Goal: Information Seeking & Learning: Check status

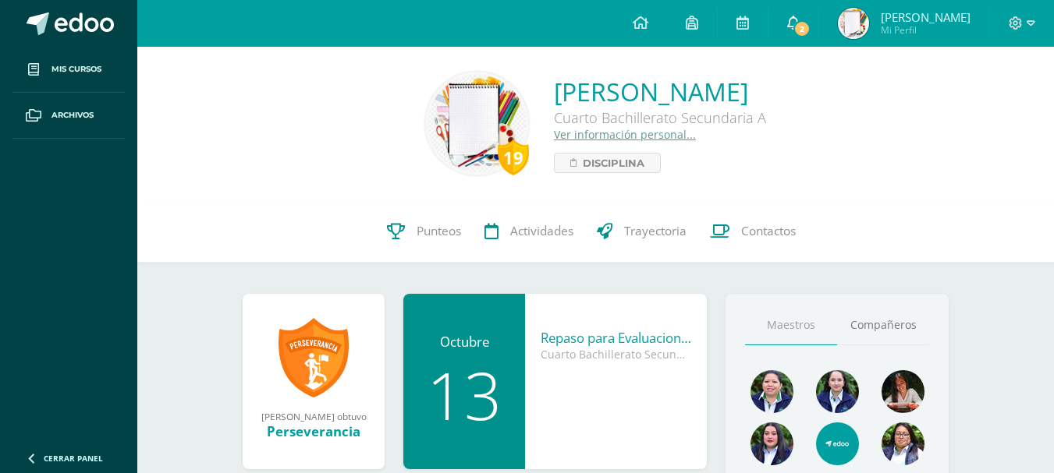
click at [782, 41] on link "2" at bounding box center [793, 23] width 50 height 47
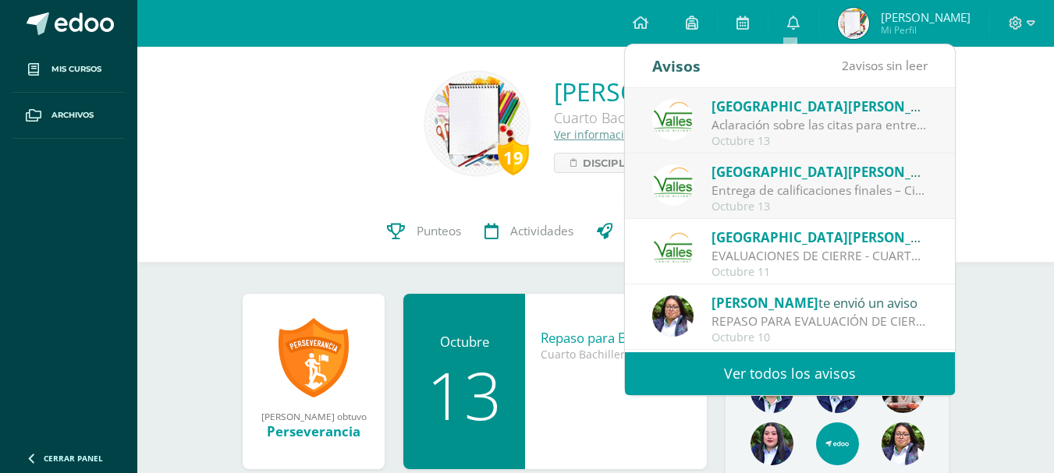
click at [838, 136] on div "Octubre 13" at bounding box center [819, 141] width 217 height 13
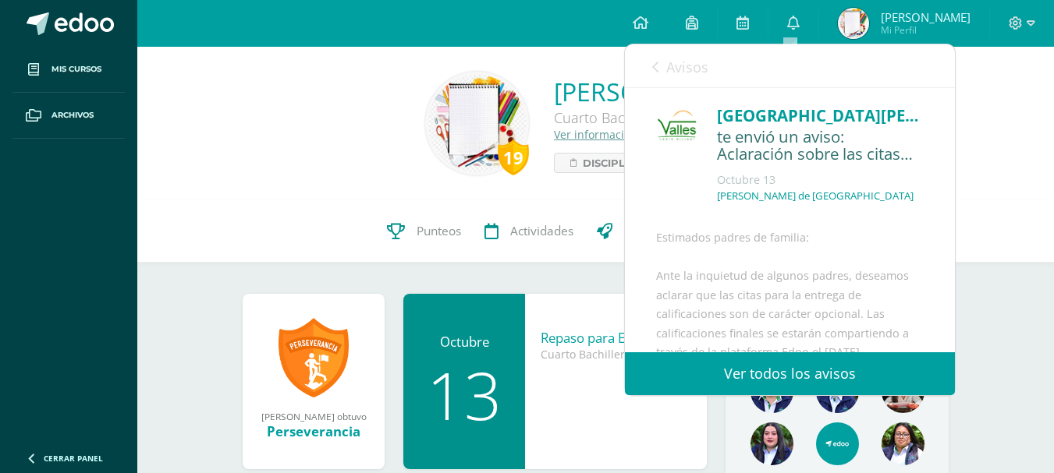
drag, startPoint x: 942, startPoint y: 165, endPoint x: 970, endPoint y: 149, distance: 32.5
click at [970, 149] on body "Mis cursos Archivos Cerrar panel Ciencias Sociales Cuarto Bachillerato Secundar…" at bounding box center [527, 440] width 1054 height 881
click at [919, 176] on div "[GEOGRAPHIC_DATA][PERSON_NAME] te envió un aviso: Aclaración sobre las citas pa…" at bounding box center [790, 395] width 330 height 615
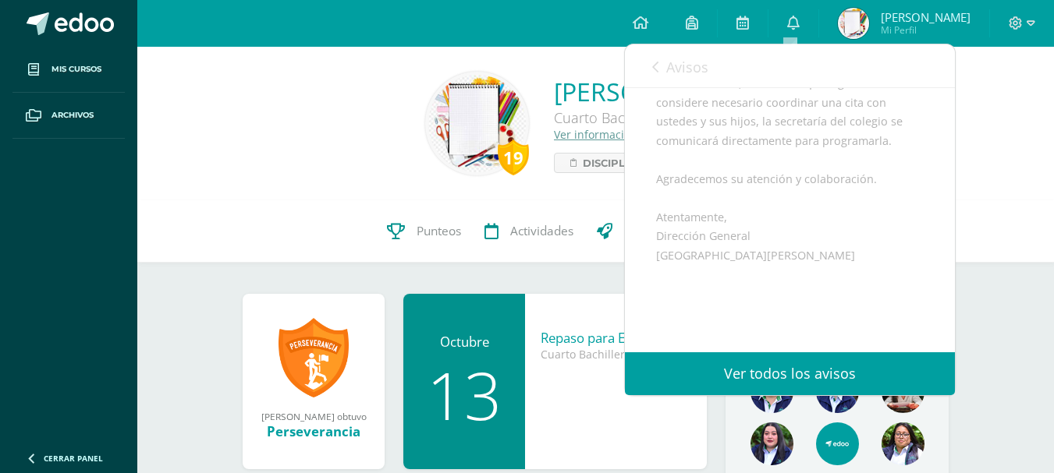
scroll to position [317, 0]
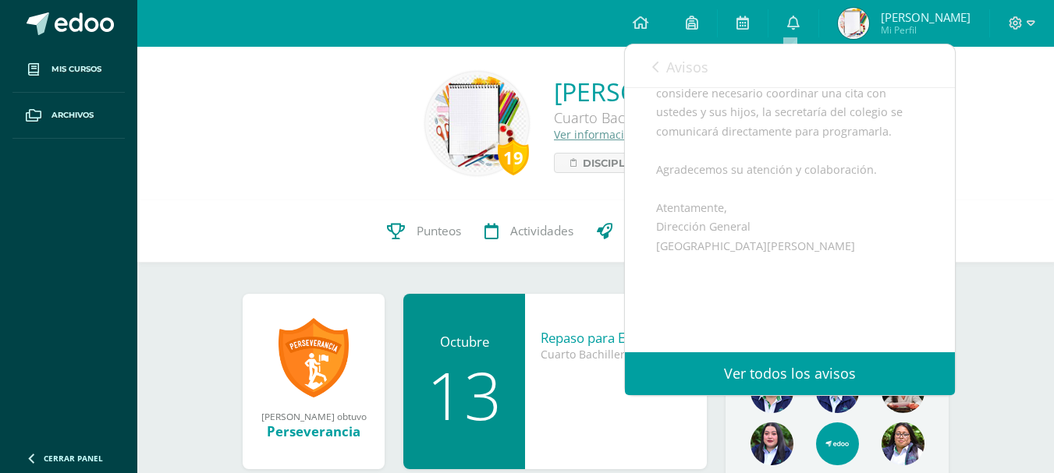
click at [650, 70] on div "Avisos 1 avisos sin leer Avisos" at bounding box center [790, 66] width 330 height 44
click at [658, 78] on link "Avisos" at bounding box center [680, 66] width 56 height 44
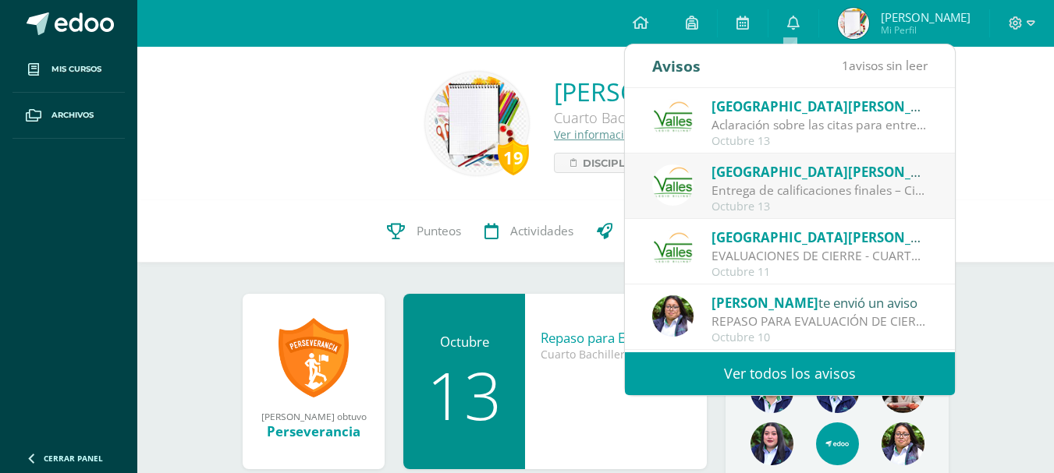
click at [811, 182] on div "Entrega de calificaciones finales – Ciclo escolar 2025: Estimados padres de fam…" at bounding box center [819, 191] width 217 height 18
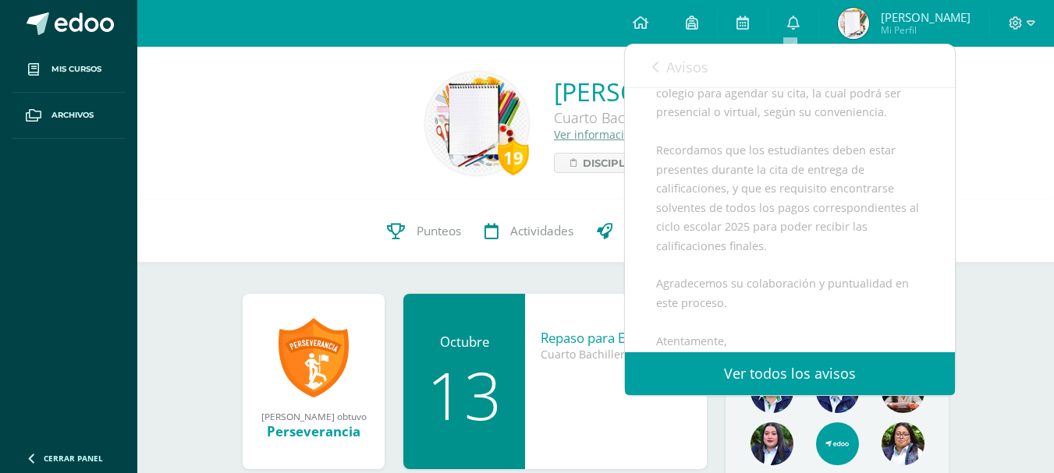
click at [660, 66] on link "Avisos" at bounding box center [680, 66] width 56 height 44
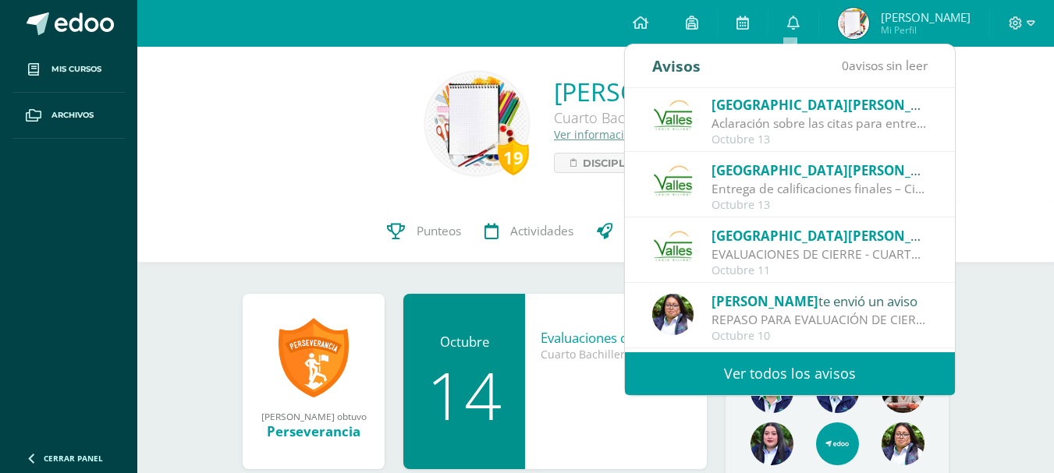
scroll to position [0, 0]
click at [786, 105] on span "[GEOGRAPHIC_DATA][PERSON_NAME]" at bounding box center [832, 106] width 243 height 18
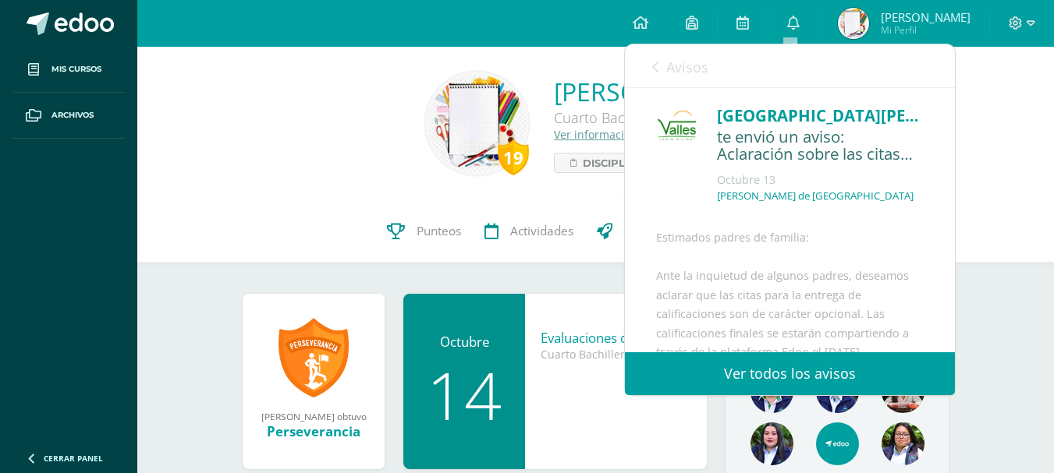
click at [656, 77] on link "Avisos" at bounding box center [680, 66] width 56 height 44
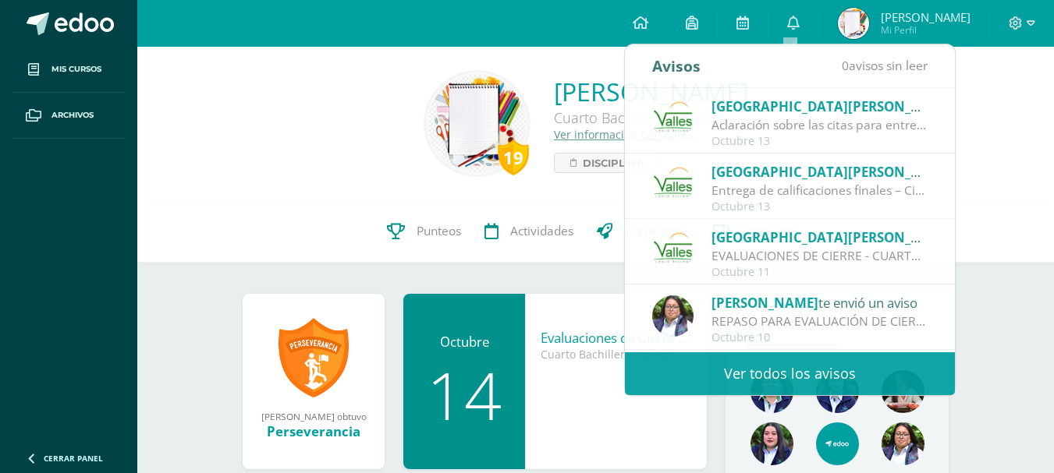
click at [316, 115] on div "19 [PERSON_NAME] Cuarto Bachillerato Secundaria A Ver información personal... D…" at bounding box center [595, 124] width 891 height 104
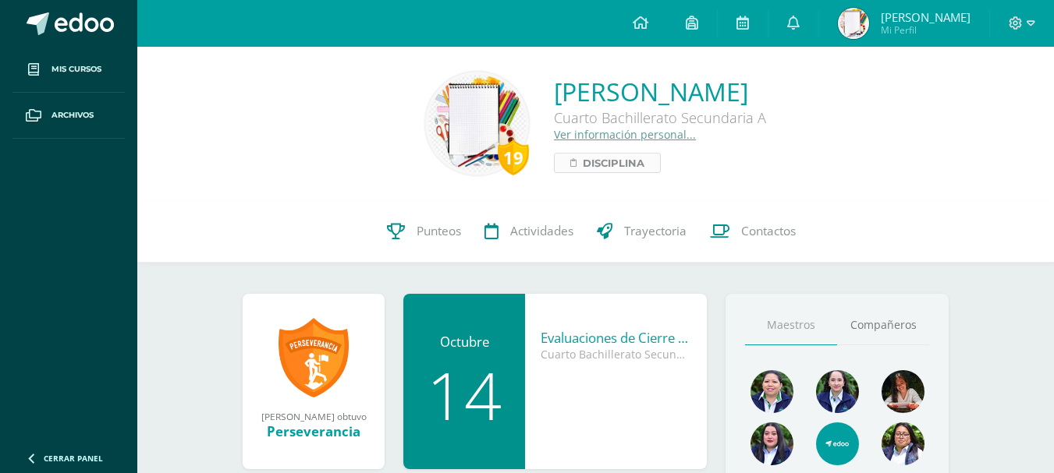
click at [583, 162] on span "Disciplina" at bounding box center [614, 163] width 62 height 19
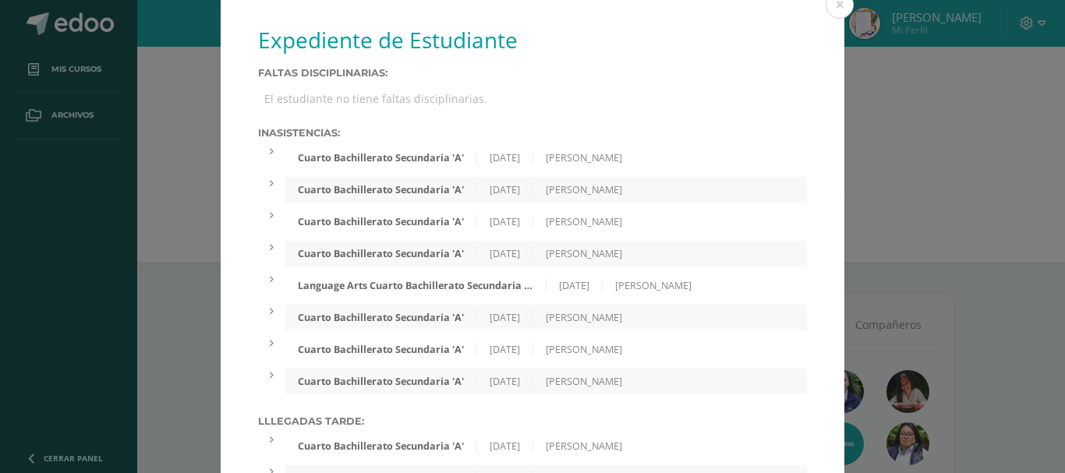
click at [378, 291] on div "Language Arts Cuarto Bachillerato Secundaria 'A'" at bounding box center [415, 285] width 260 height 13
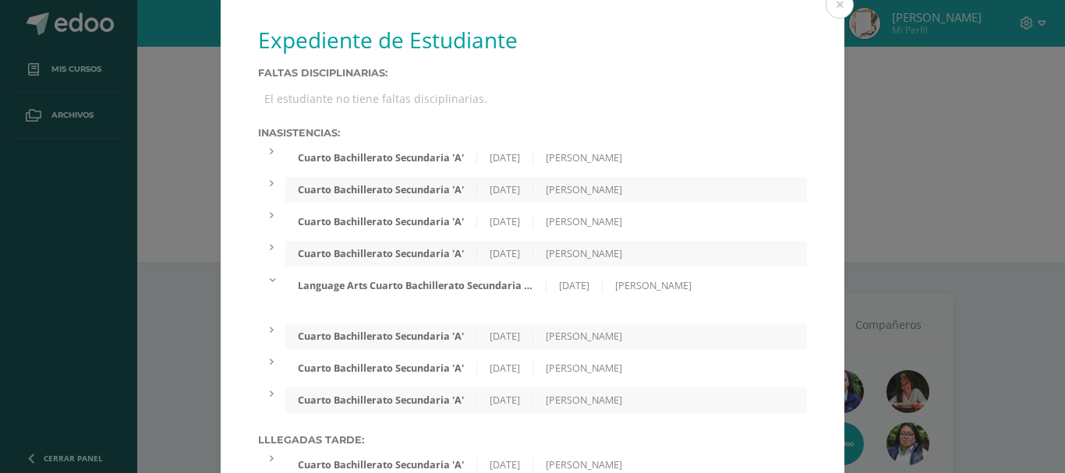
click at [378, 291] on div "Language Arts Cuarto Bachillerato Secundaria 'A'" at bounding box center [415, 285] width 260 height 13
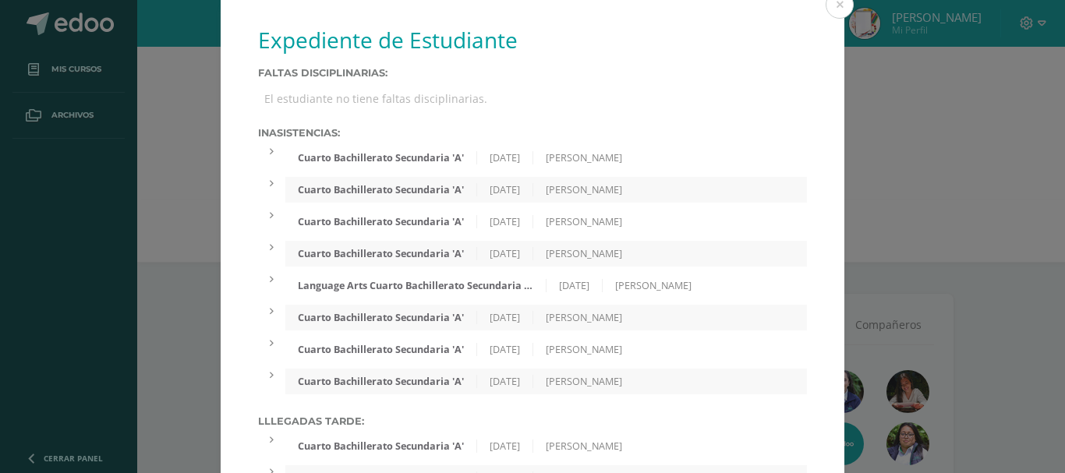
click at [455, 151] on div "Cuarto Bachillerato Secundaria 'A' [DATE] [PERSON_NAME]" at bounding box center [546, 158] width 522 height 26
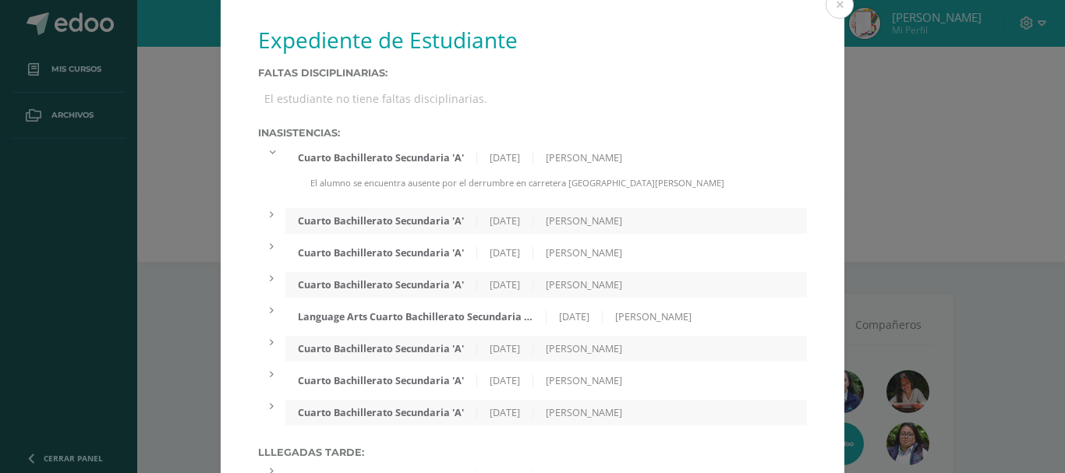
click at [409, 156] on div "Cuarto Bachillerato Secundaria 'A'" at bounding box center [381, 157] width 192 height 13
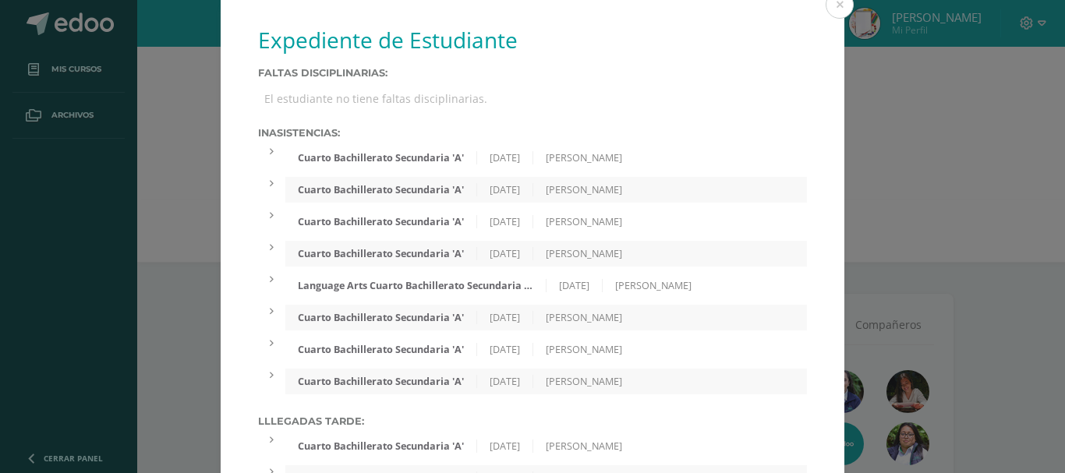
click at [423, 195] on div "Cuarto Bachillerato Secundaria 'A'" at bounding box center [381, 189] width 192 height 13
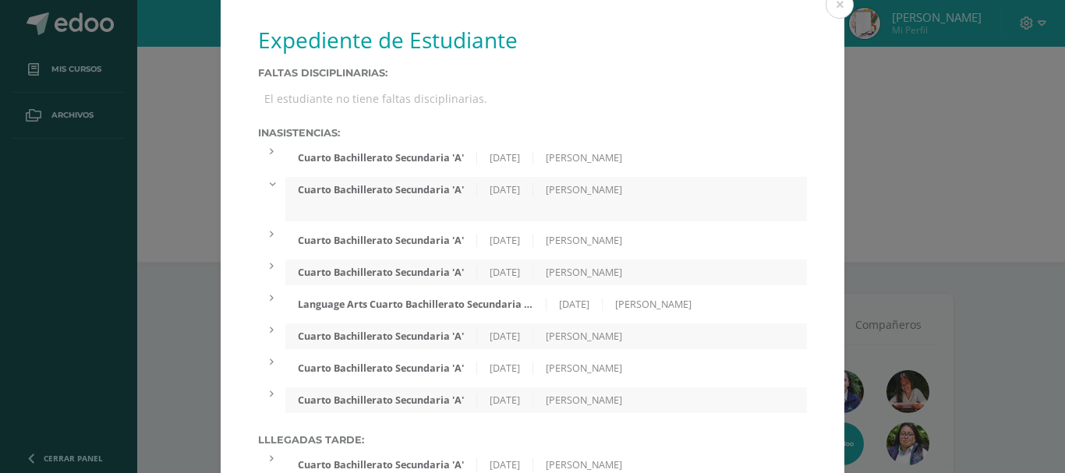
click at [399, 196] on div "Cuarto Bachillerato Secundaria 'A'" at bounding box center [381, 189] width 192 height 13
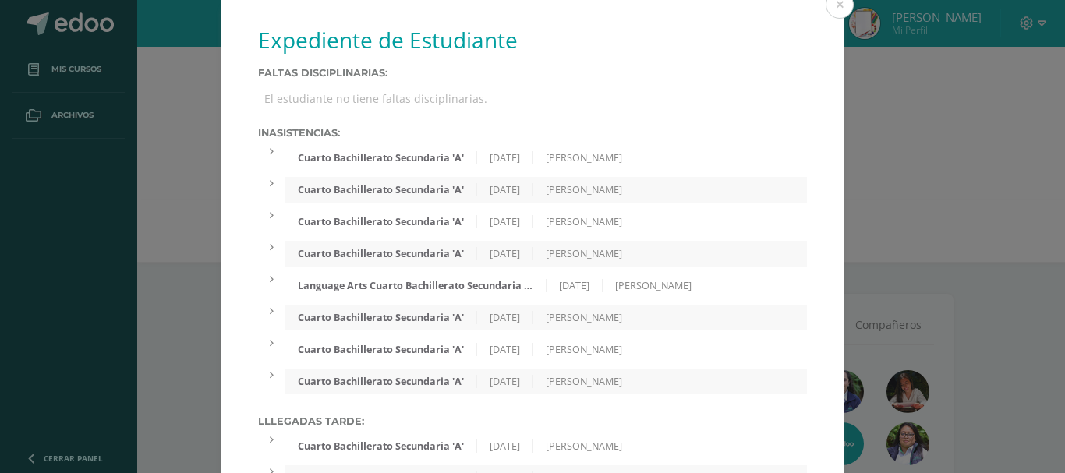
click at [399, 218] on div "Cuarto Bachillerato Secundaria 'A'" at bounding box center [381, 221] width 192 height 13
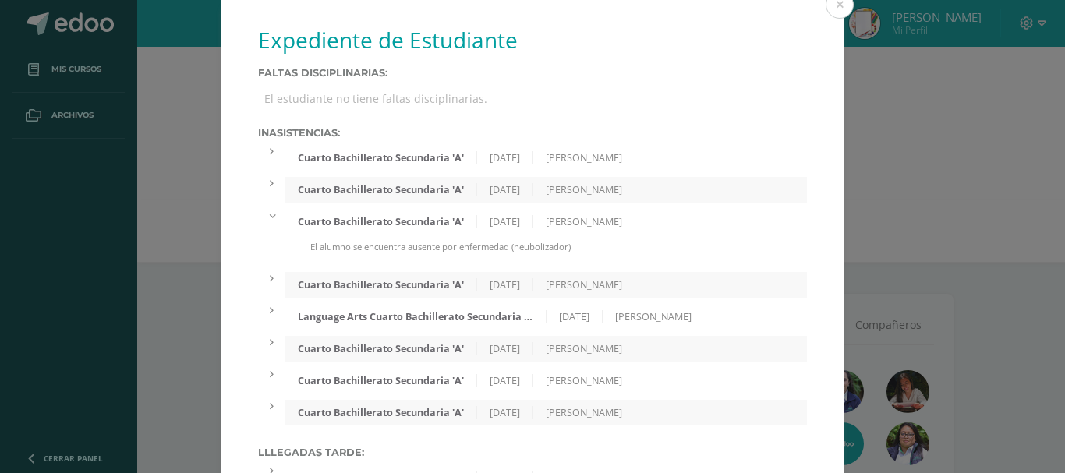
click at [399, 218] on div "Cuarto Bachillerato Secundaria 'A'" at bounding box center [381, 221] width 192 height 13
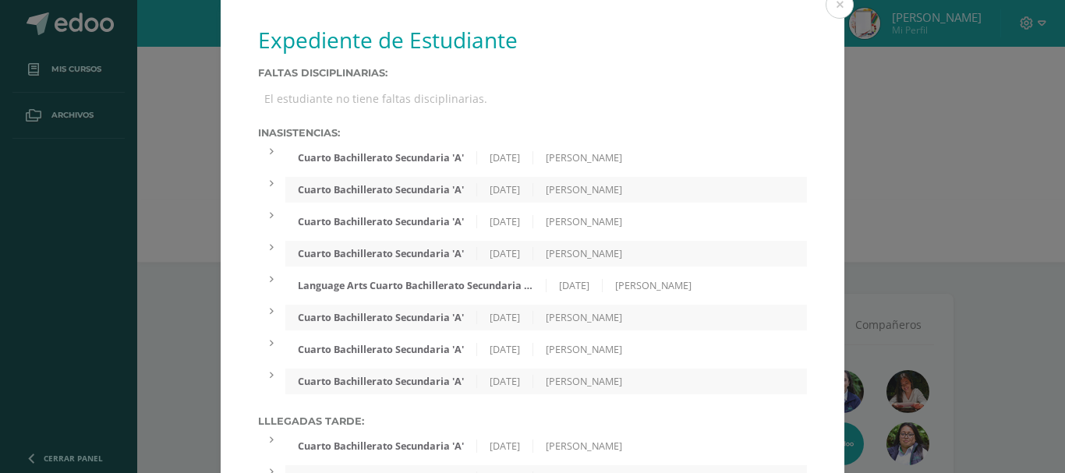
click at [399, 242] on div "Cuarto Bachillerato Secundaria 'A' [DATE] [PERSON_NAME]" at bounding box center [546, 254] width 522 height 26
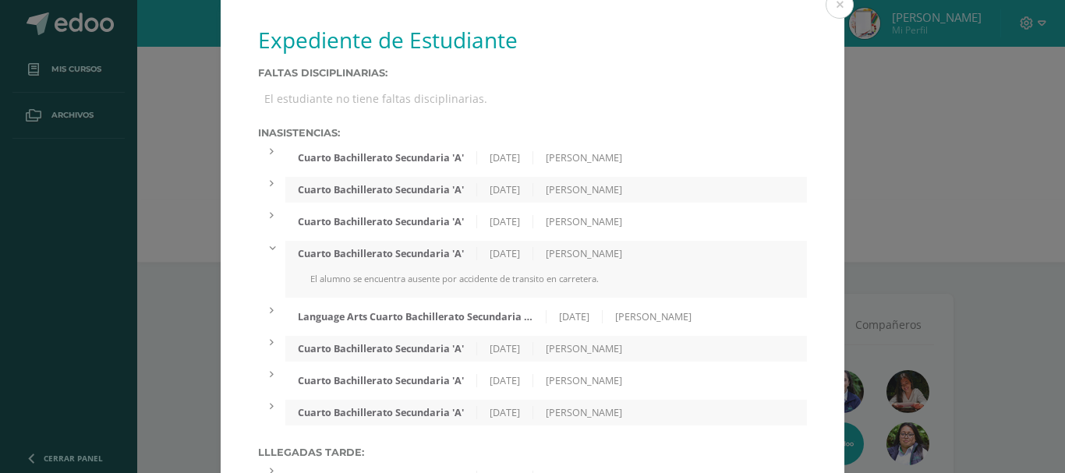
click at [399, 242] on div "Cuarto Bachillerato Secundaria 'A' [DATE] [PERSON_NAME]" at bounding box center [546, 254] width 522 height 26
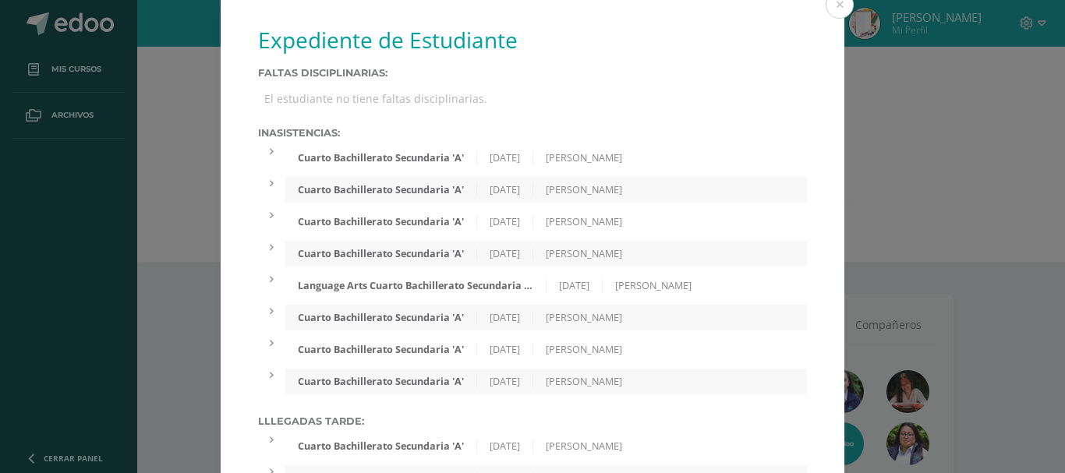
click at [388, 281] on div "Language Arts Cuarto Bachillerato Secundaria 'A'" at bounding box center [415, 285] width 260 height 13
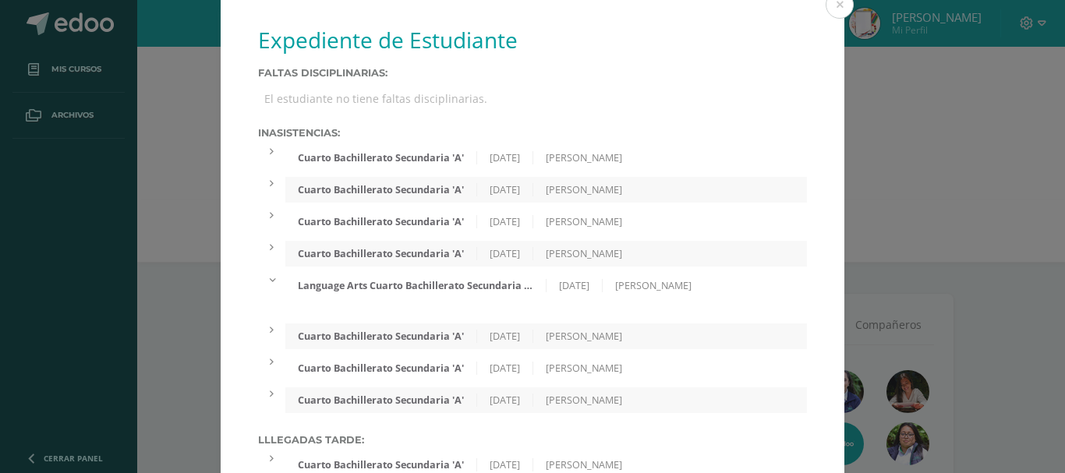
click at [388, 281] on div "Language Arts Cuarto Bachillerato Secundaria 'A'" at bounding box center [415, 285] width 260 height 13
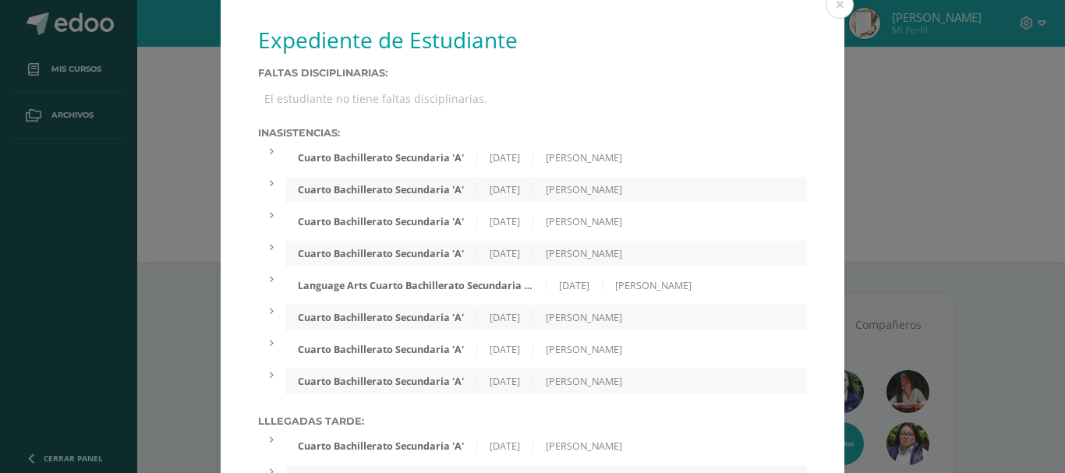
click at [384, 321] on div "Cuarto Bachillerato Secundaria 'A'" at bounding box center [381, 317] width 192 height 13
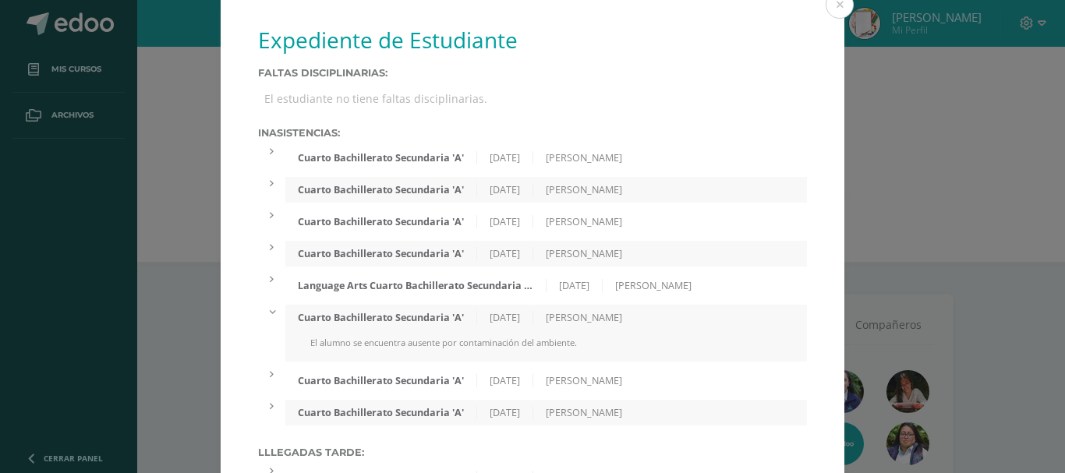
click at [384, 321] on div "Cuarto Bachillerato Secundaria 'A'" at bounding box center [381, 317] width 192 height 13
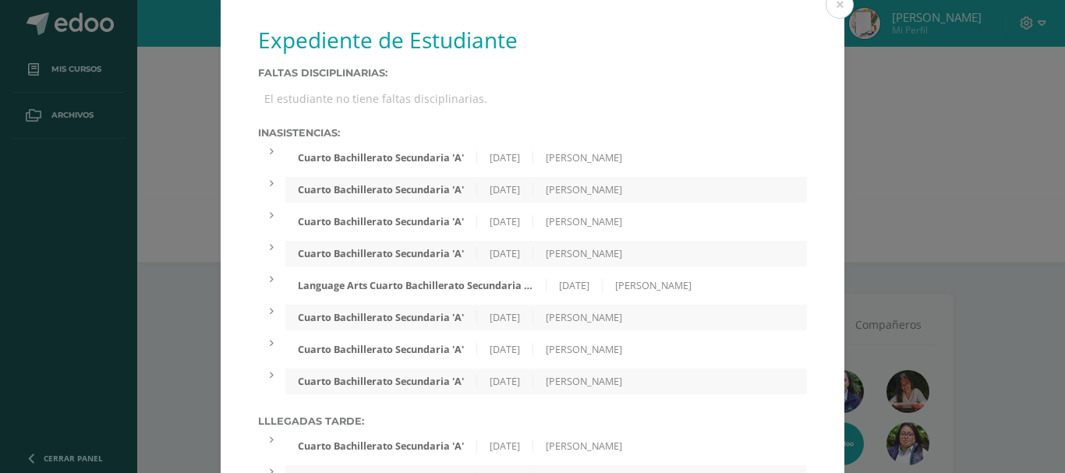
click at [381, 349] on div "Cuarto Bachillerato Secundaria 'A'" at bounding box center [381, 349] width 192 height 13
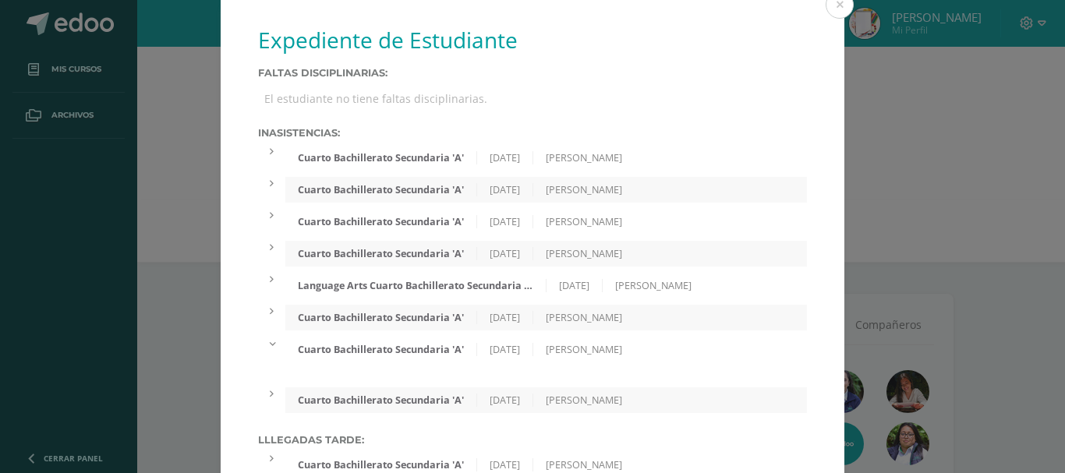
click at [381, 349] on div "Cuarto Bachillerato Secundaria 'A'" at bounding box center [381, 349] width 192 height 13
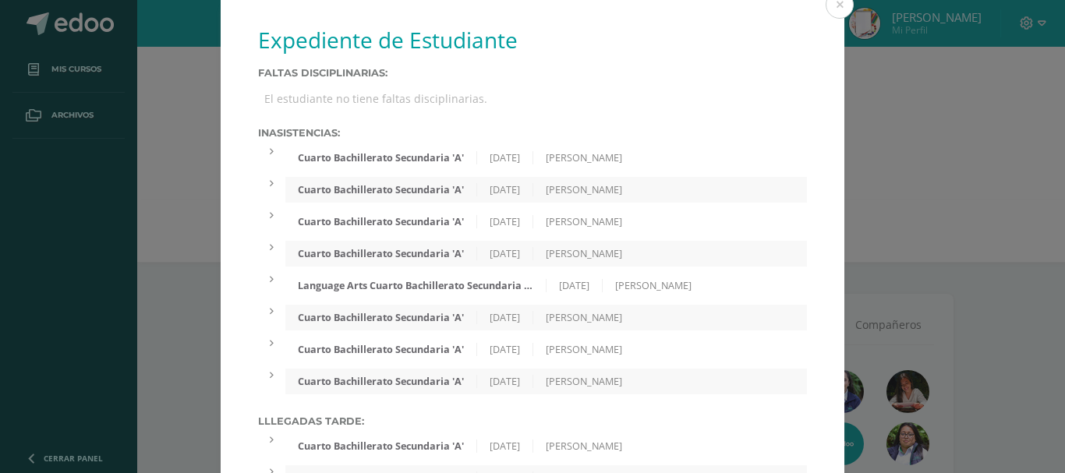
click at [377, 370] on div "Cuarto Bachillerato Secundaria 'A' [DATE] [PERSON_NAME]" at bounding box center [546, 382] width 522 height 26
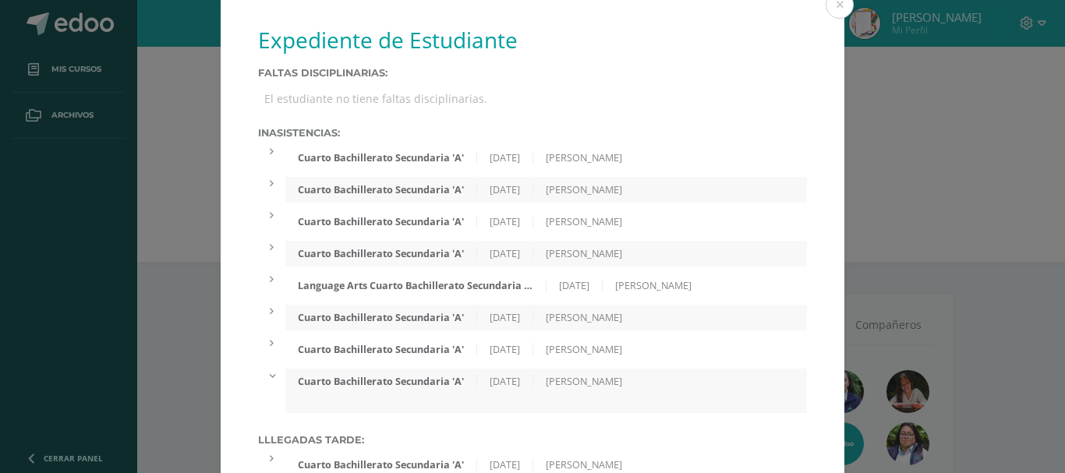
click at [377, 370] on div "Cuarto Bachillerato Secundaria 'A' [DATE] [PERSON_NAME]" at bounding box center [546, 382] width 522 height 26
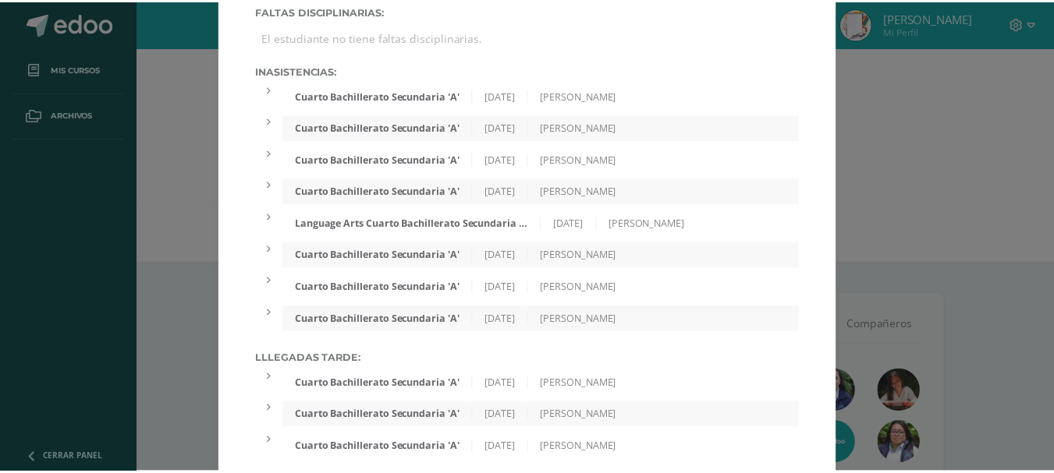
scroll to position [81, 0]
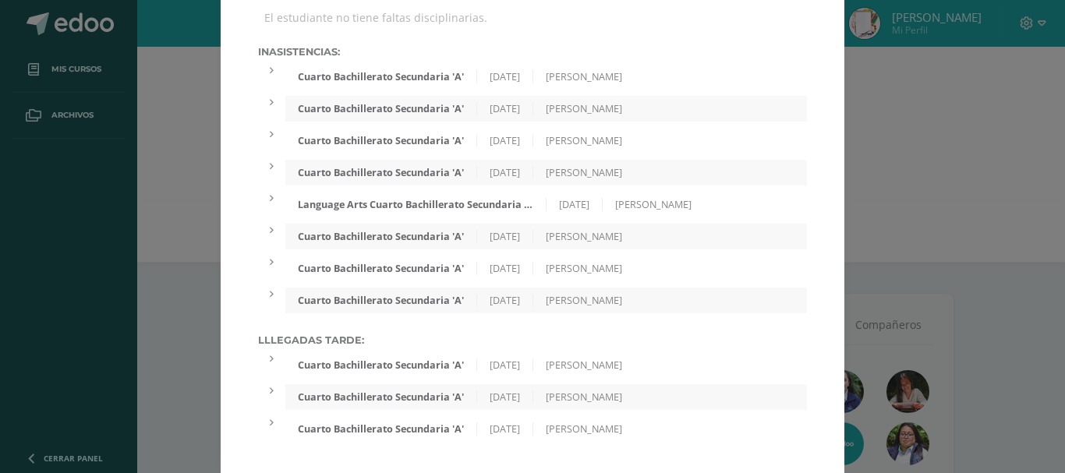
click at [405, 356] on div "Cuarto Bachillerato Secundaria 'A' [DATE] [PERSON_NAME]" at bounding box center [546, 366] width 522 height 26
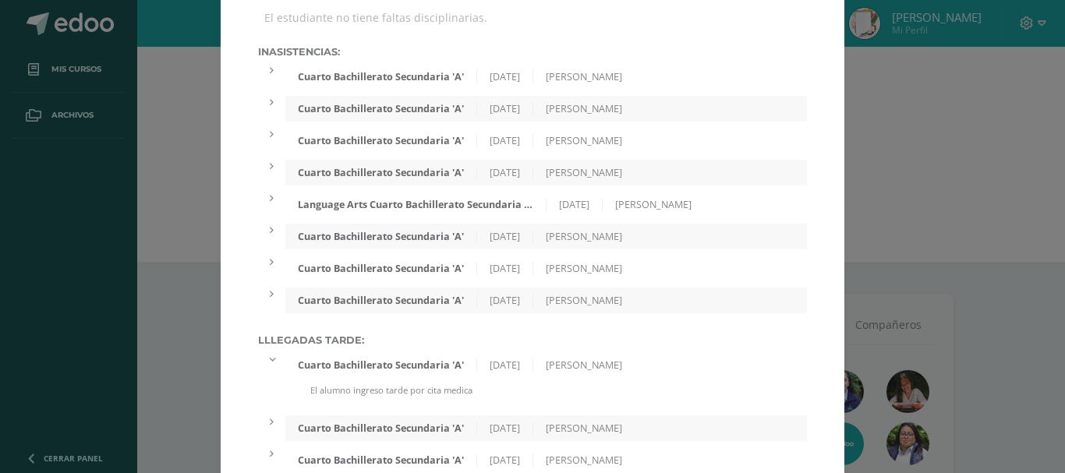
click at [405, 356] on div "Cuarto Bachillerato Secundaria 'A' [DATE] [PERSON_NAME]" at bounding box center [546, 366] width 522 height 26
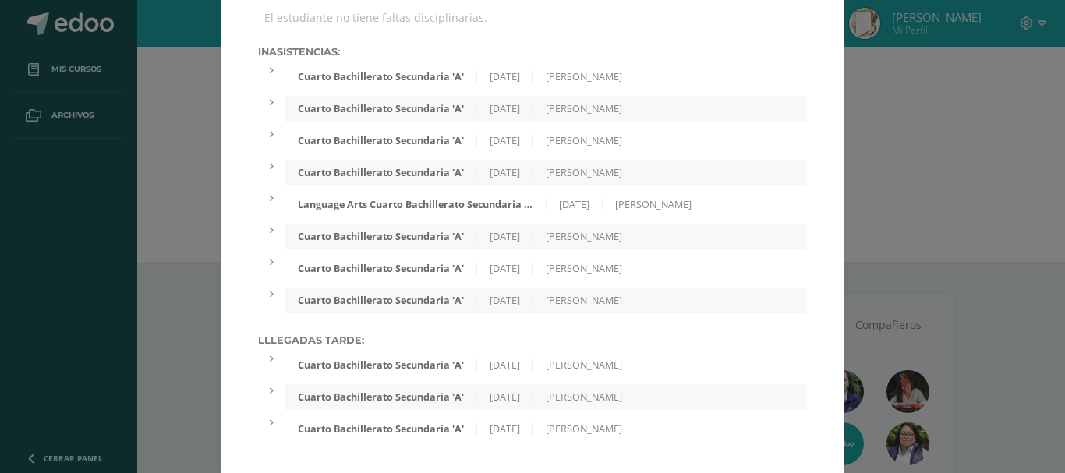
click at [423, 388] on div "Cuarto Bachillerato Secundaria 'A' [DATE] [PERSON_NAME]" at bounding box center [546, 397] width 522 height 26
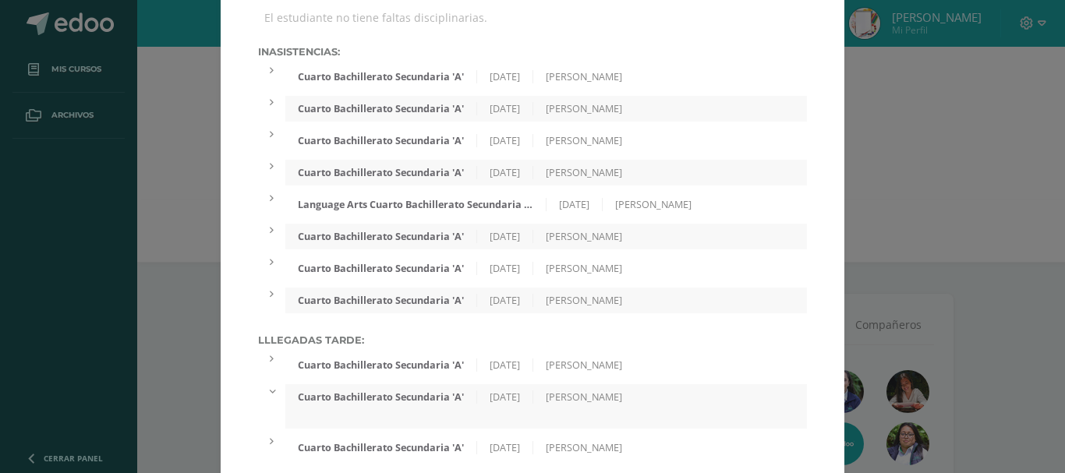
click at [423, 388] on div "Cuarto Bachillerato Secundaria 'A' [DATE] [PERSON_NAME]" at bounding box center [546, 397] width 522 height 26
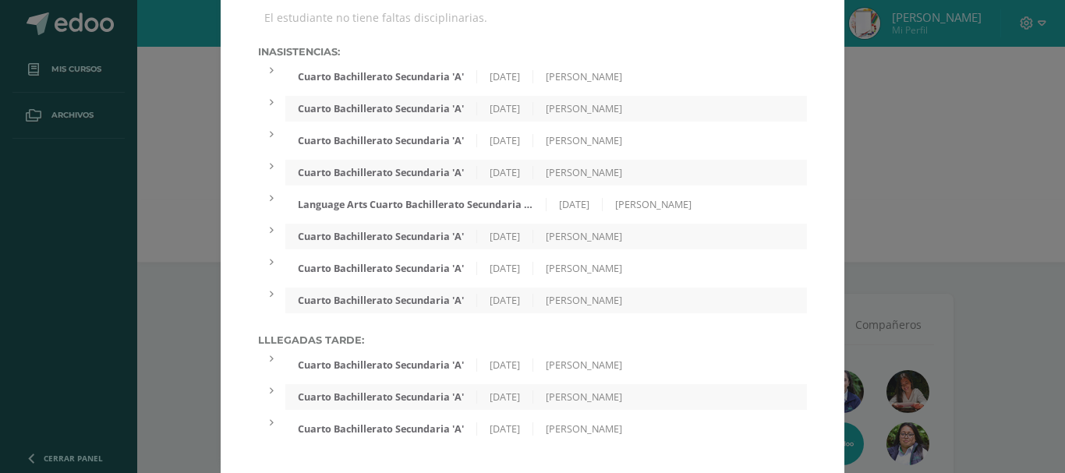
click at [430, 425] on div "Cuarto Bachillerato Secundaria 'A'" at bounding box center [381, 429] width 192 height 13
click at [441, 441] on div "Cuarto Bachillerato Secundaria 'A' [DATE] [PERSON_NAME]" at bounding box center [546, 429] width 522 height 26
click at [386, 423] on div "Cuarto Bachillerato Secundaria 'A'" at bounding box center [381, 429] width 192 height 13
click at [386, 424] on div "Cuarto Bachillerato Secundaria 'A'" at bounding box center [381, 429] width 192 height 13
click at [386, 425] on div "Cuarto Bachillerato Secundaria 'A'" at bounding box center [381, 429] width 192 height 13
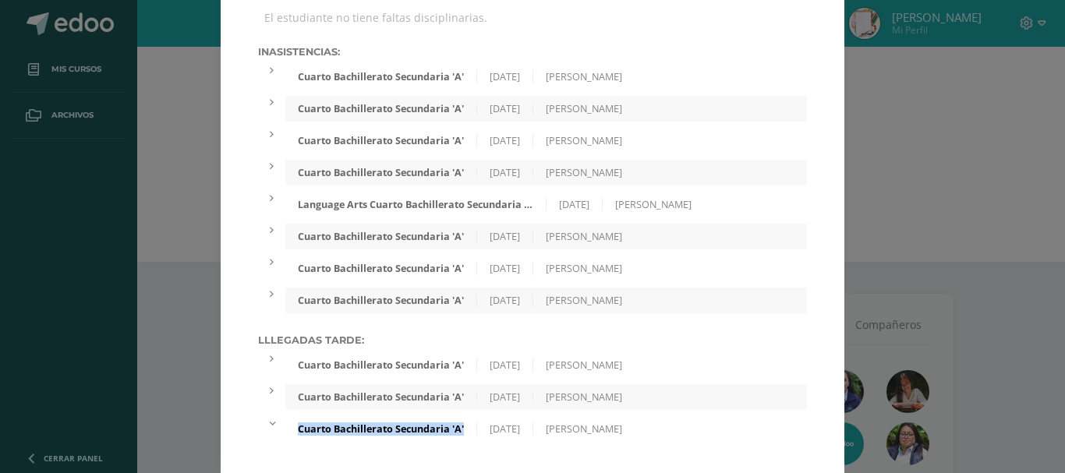
click at [386, 425] on div "Cuarto Bachillerato Secundaria 'A'" at bounding box center [381, 429] width 192 height 13
click at [943, 39] on div "Expediente de Estudiante Faltas Disciplinarias: El estudiante no tiene faltas d…" at bounding box center [532, 205] width 1053 height 573
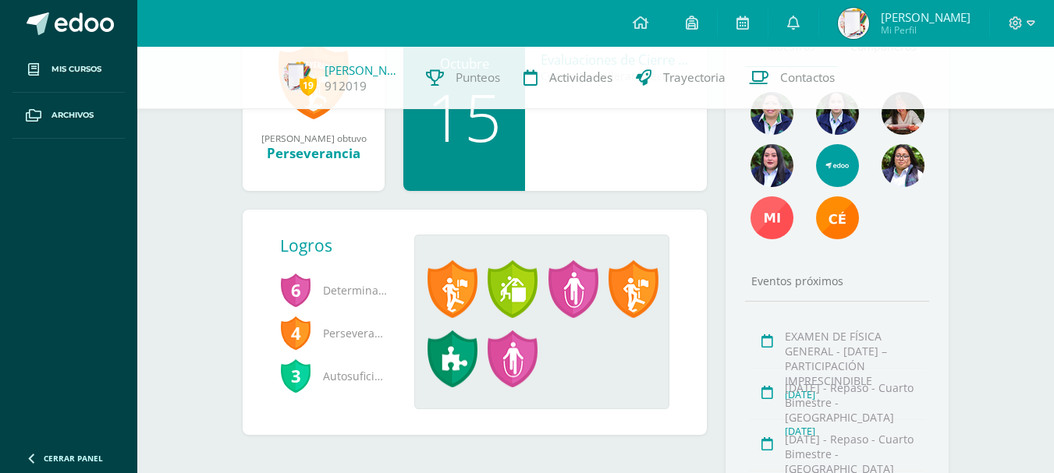
scroll to position [267, 0]
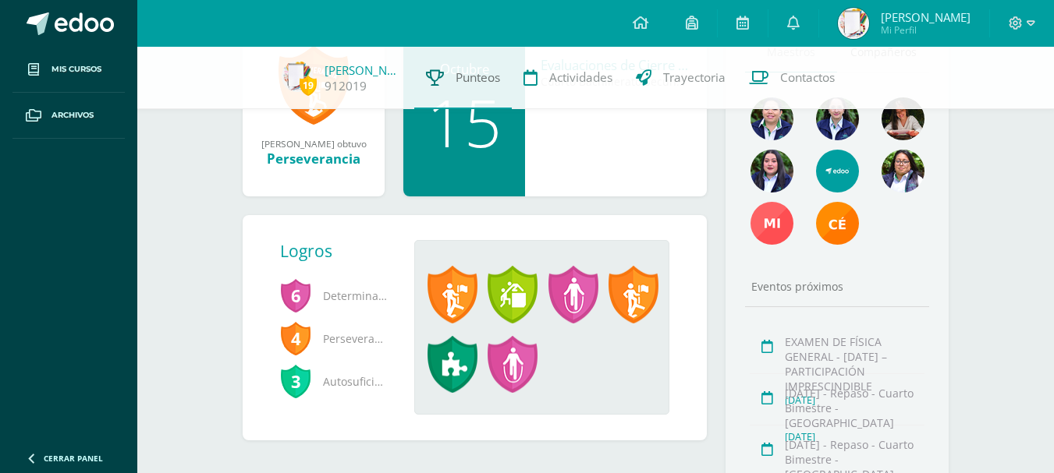
click at [445, 58] on link "Punteos" at bounding box center [462, 78] width 97 height 62
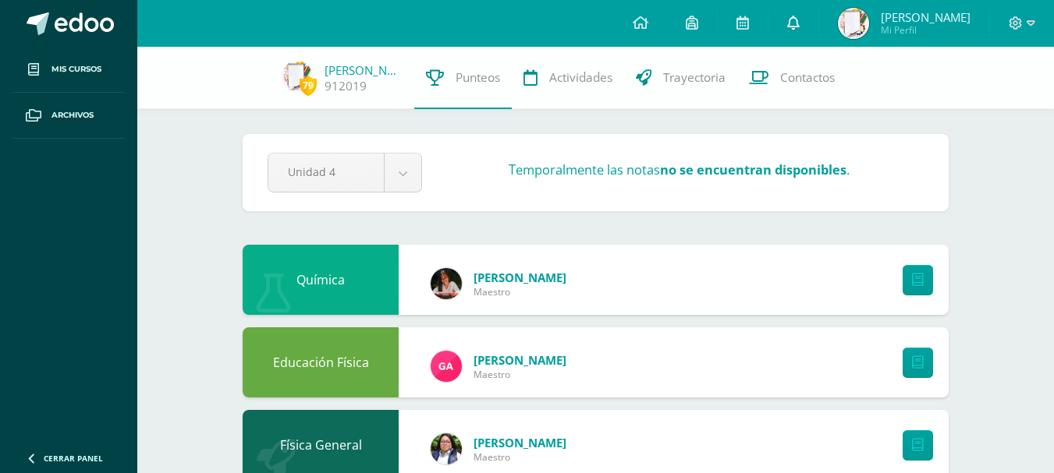
click at [799, 23] on link at bounding box center [793, 23] width 50 height 47
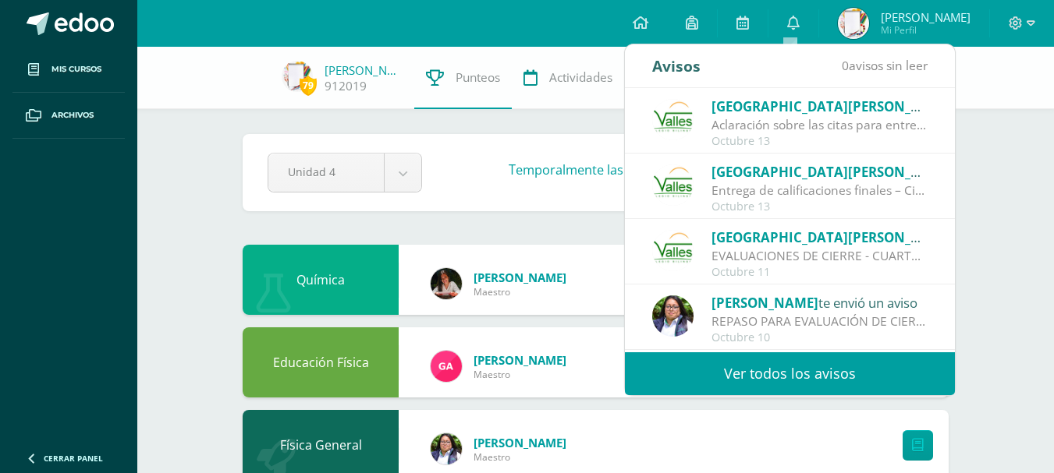
click at [900, 257] on div "EVALUACIONES DE CIERRE - CUARTO BACHILLERATO: 📢 EVALUACIONES DE CIERRE Queridos…" at bounding box center [819, 256] width 217 height 18
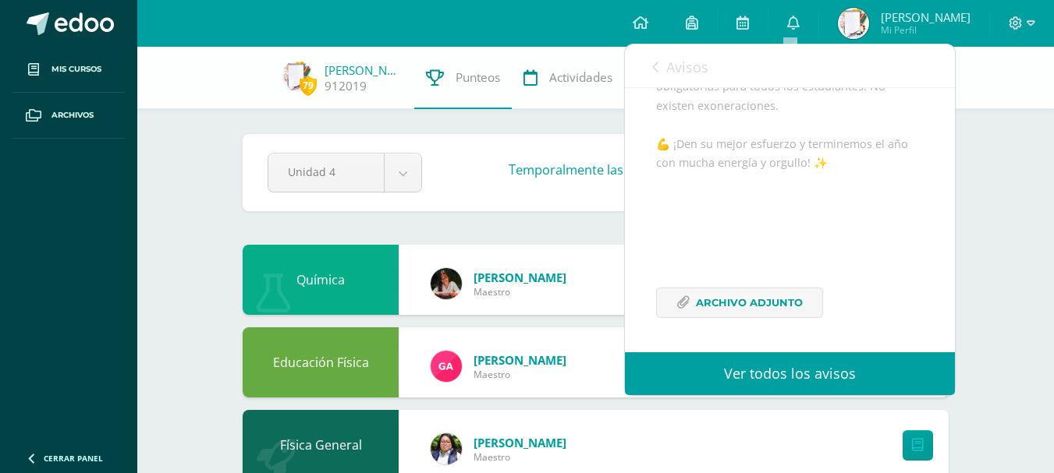
scroll to position [622, 0]
click at [785, 313] on span "Archivo Adjunto" at bounding box center [749, 303] width 107 height 29
